Goal: Information Seeking & Learning: Learn about a topic

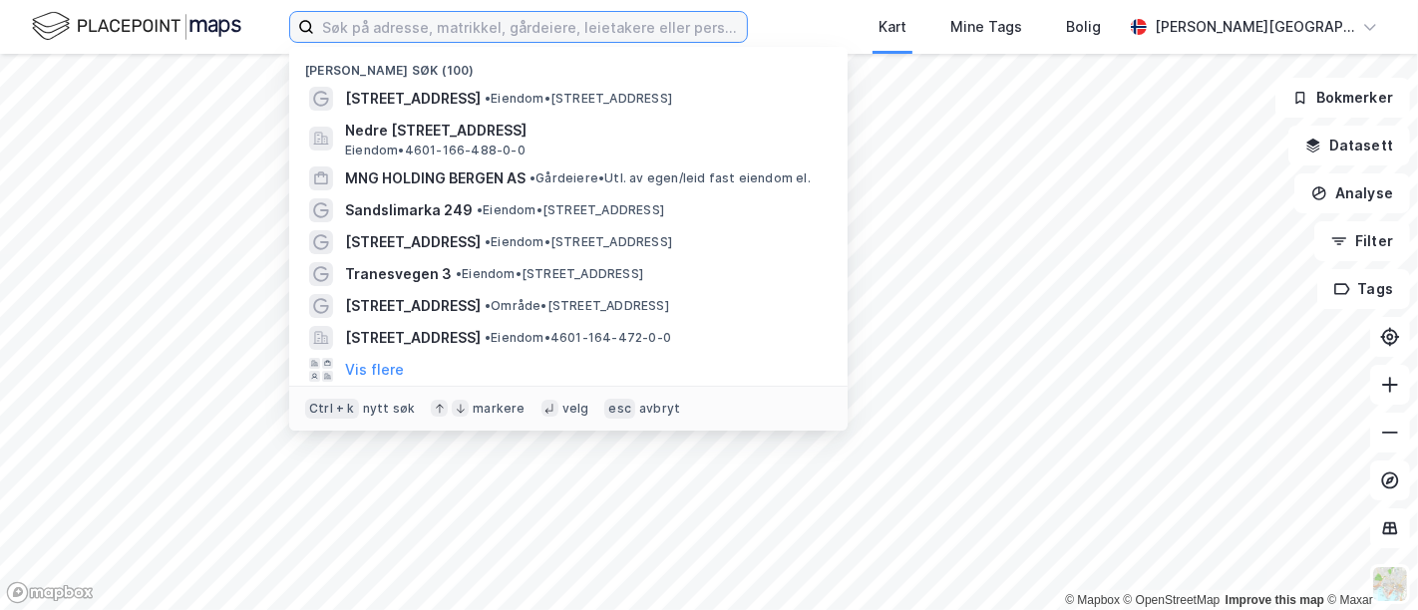
click at [440, 30] on input at bounding box center [530, 27] width 433 height 30
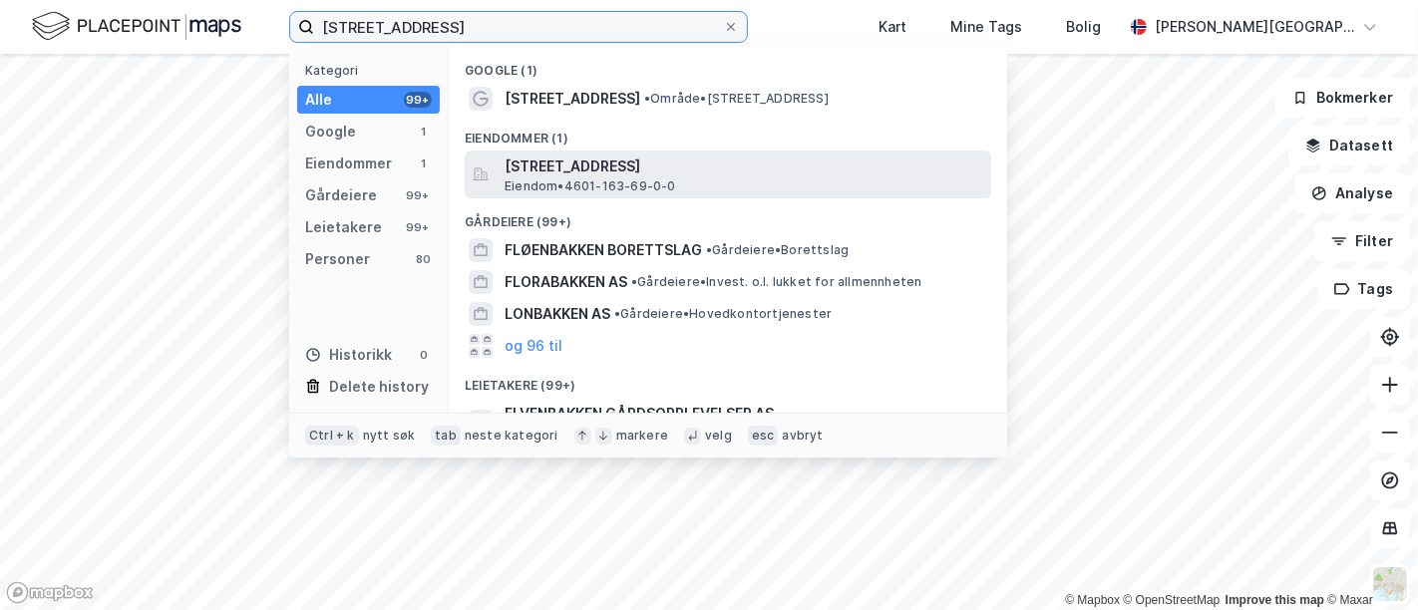
type input "[STREET_ADDRESS]"
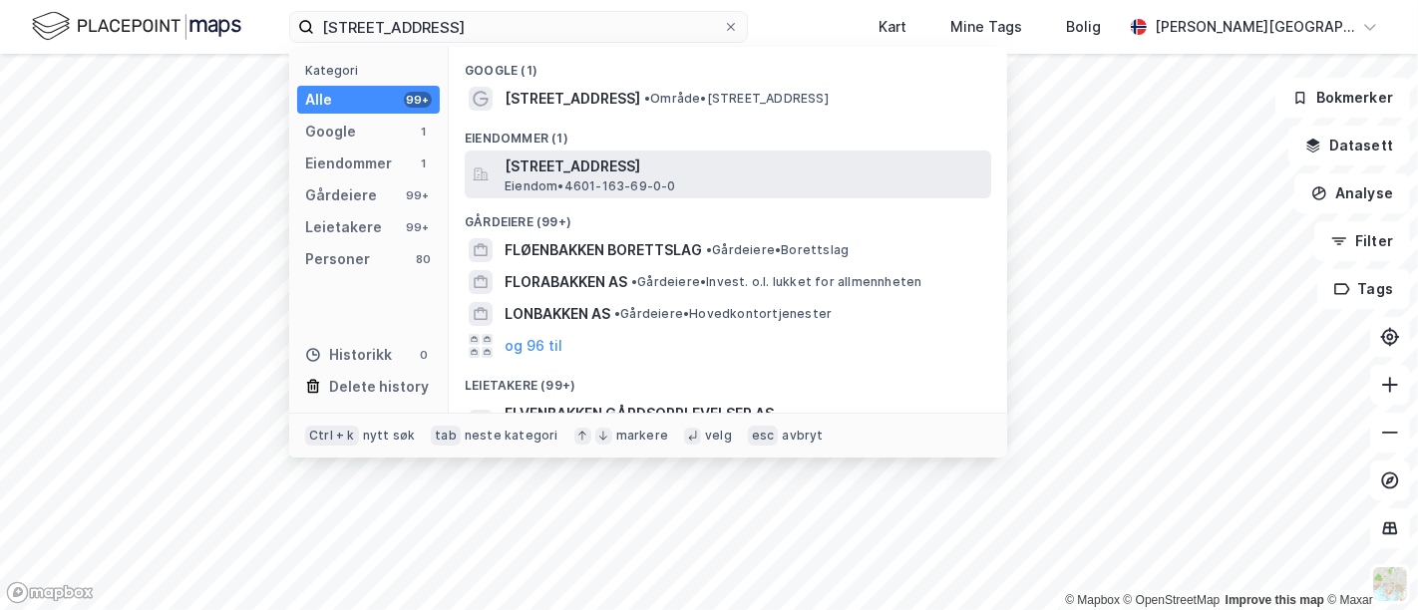
click at [548, 155] on span "[STREET_ADDRESS]" at bounding box center [744, 167] width 479 height 24
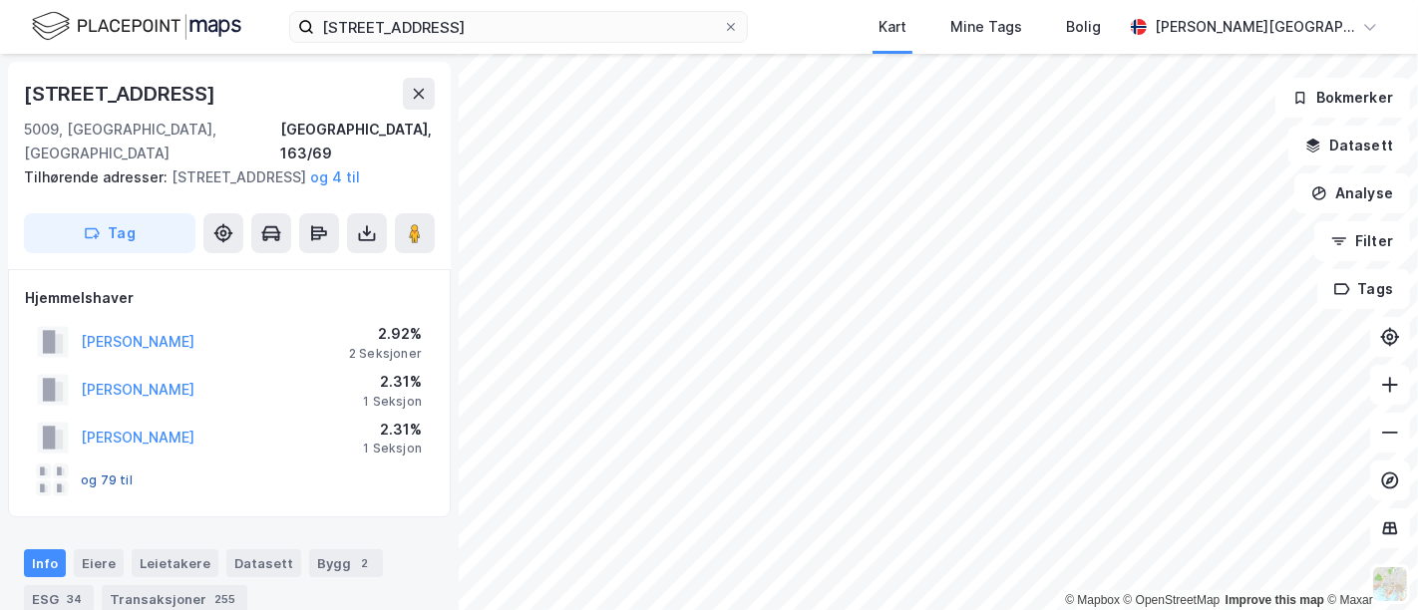
click at [0, 0] on button "og 79 til" at bounding box center [0, 0] width 0 height 0
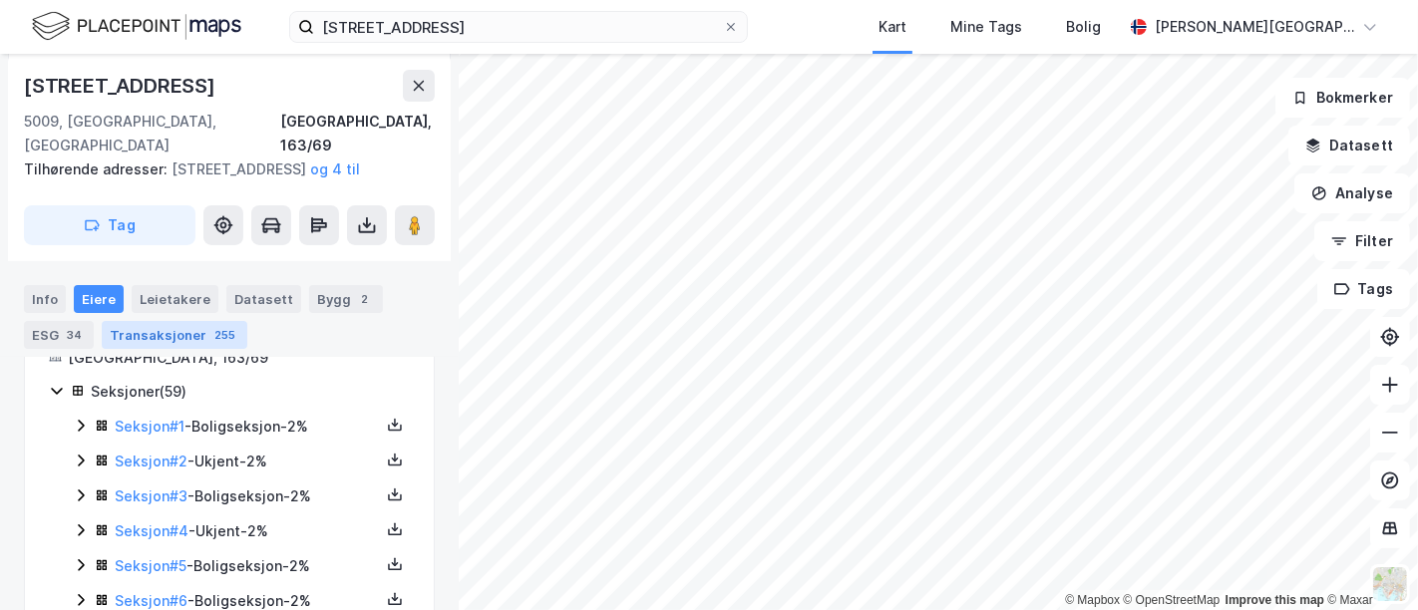
scroll to position [352, 0]
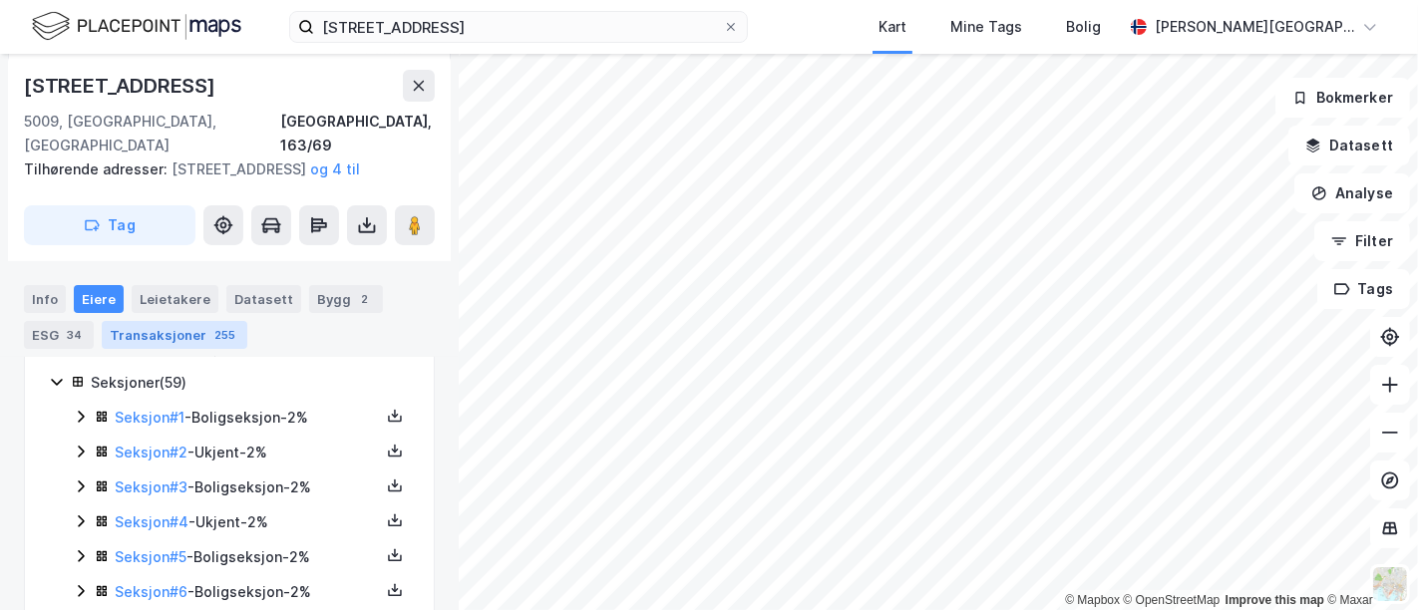
click at [204, 343] on div "Transaksjoner 255" at bounding box center [175, 335] width 146 height 28
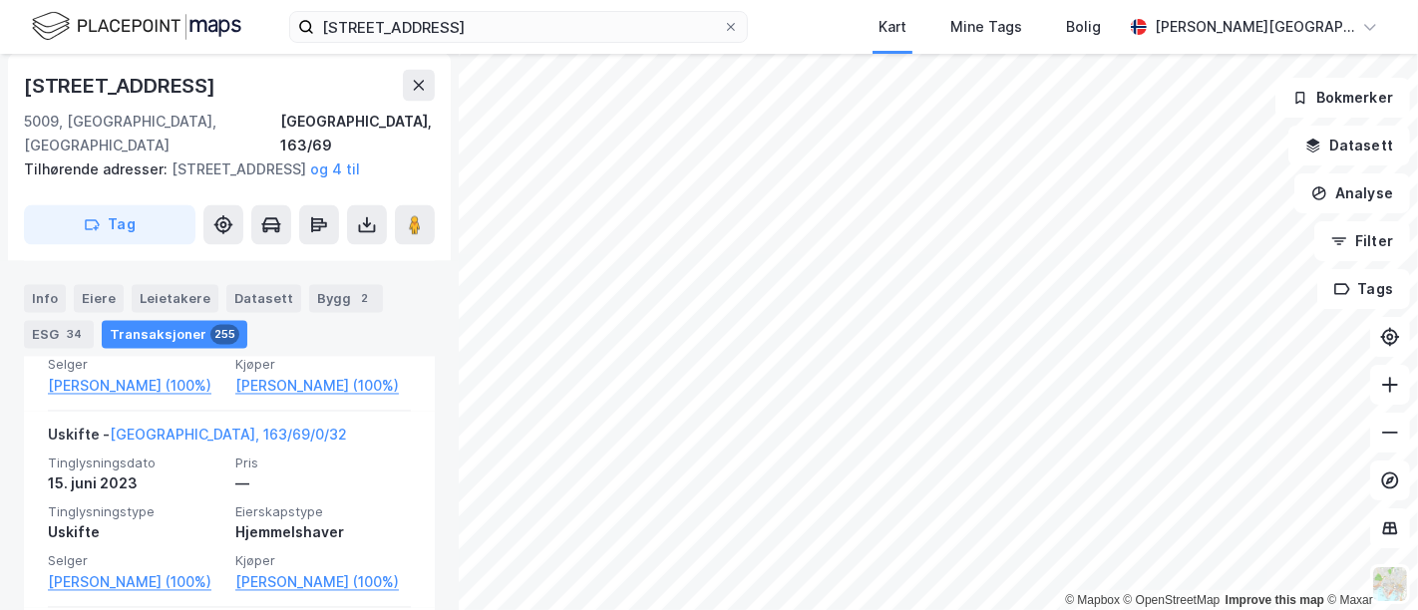
scroll to position [2899, 0]
